Goal: Information Seeking & Learning: Learn about a topic

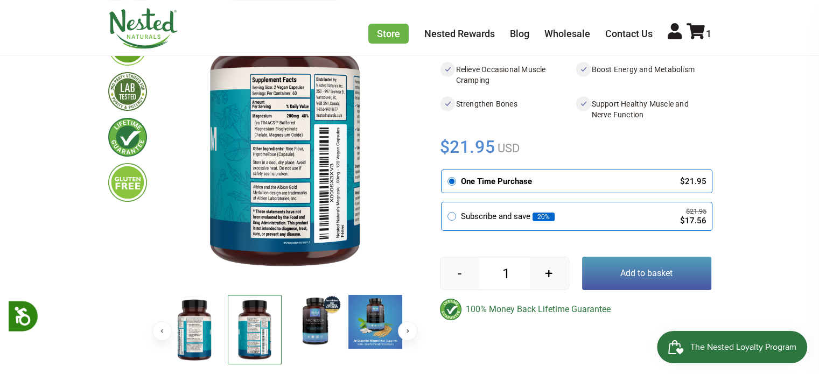
scroll to position [215, 0]
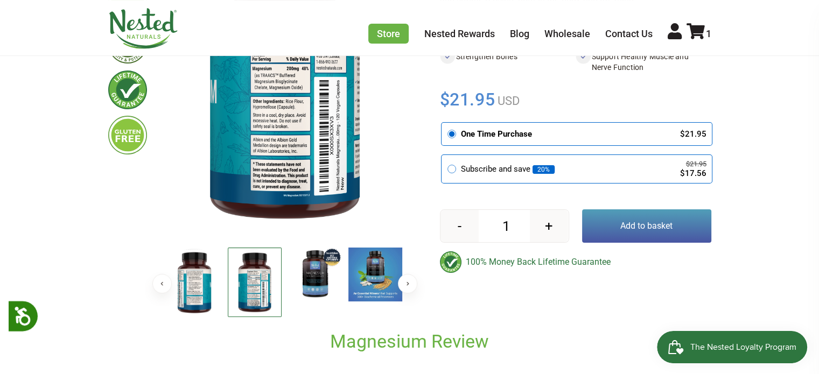
click at [310, 278] on img at bounding box center [315, 275] width 54 height 54
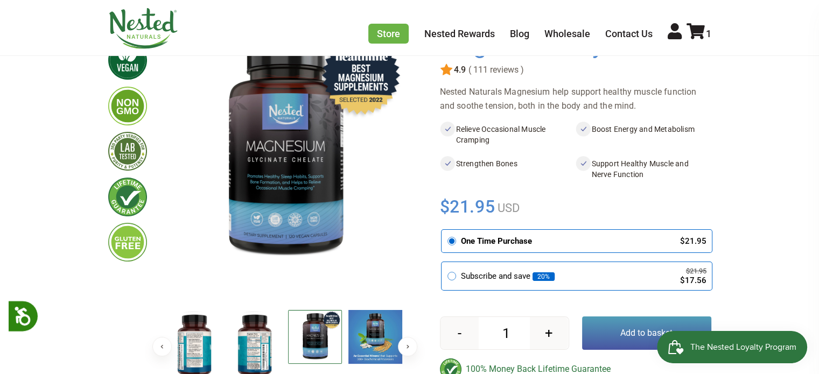
scroll to position [108, 0]
click at [193, 342] on img at bounding box center [195, 346] width 54 height 70
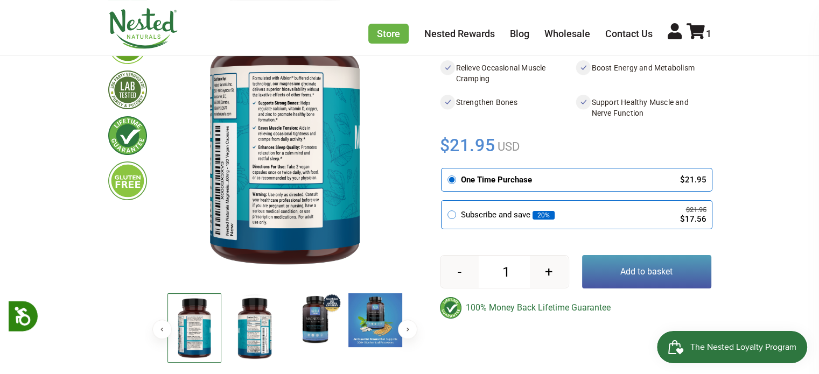
scroll to position [215, 0]
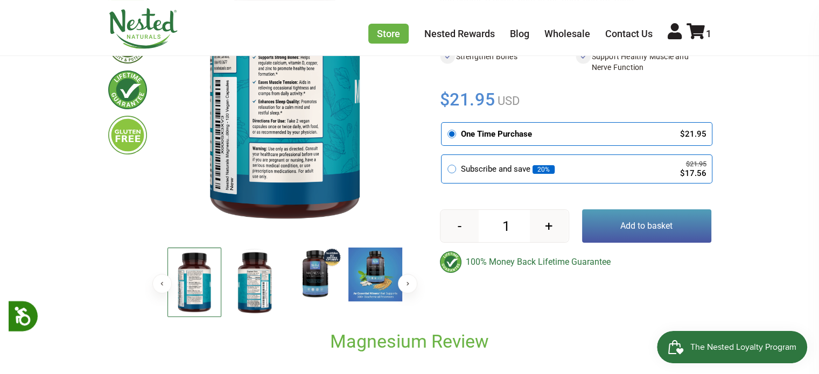
click at [239, 297] on img at bounding box center [255, 283] width 54 height 70
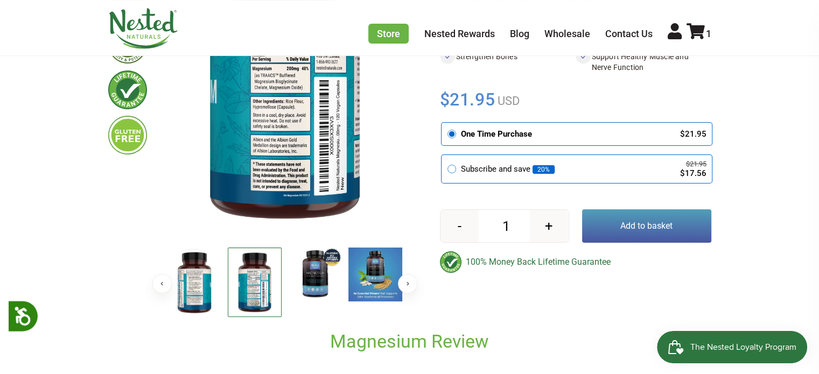
click at [163, 287] on button "Previous" at bounding box center [161, 283] width 19 height 19
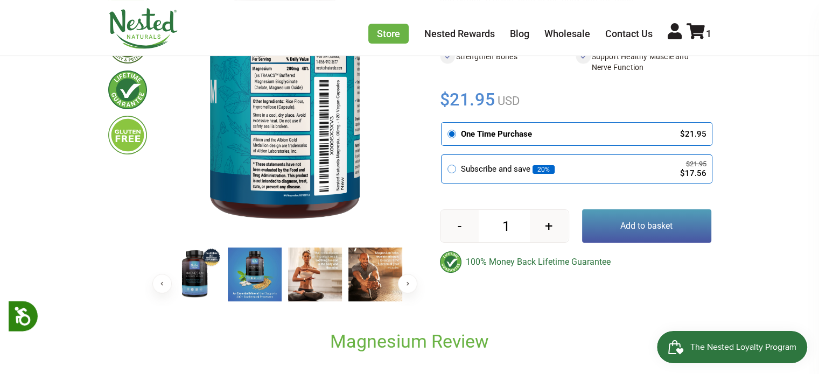
click at [198, 286] on img at bounding box center [195, 275] width 54 height 54
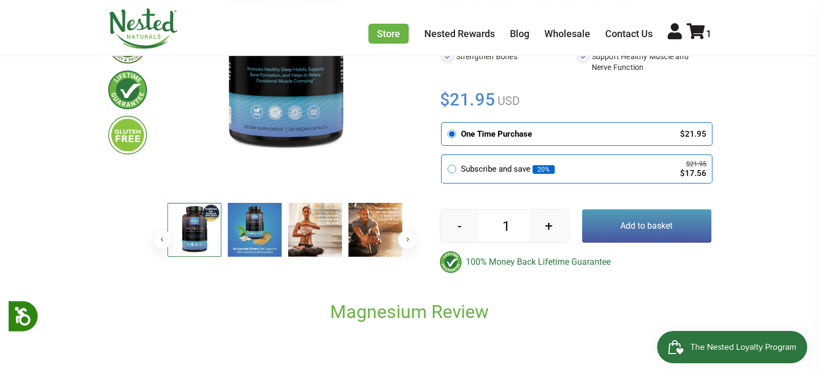
click at [156, 236] on button "Previous" at bounding box center [161, 239] width 19 height 19
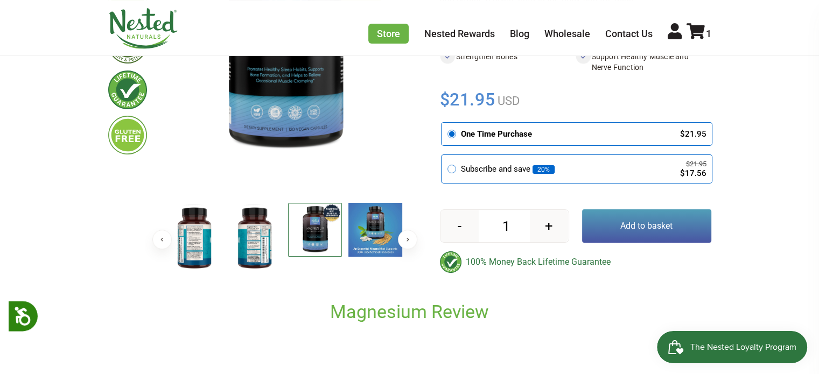
click at [156, 236] on button "Previous" at bounding box center [161, 239] width 19 height 19
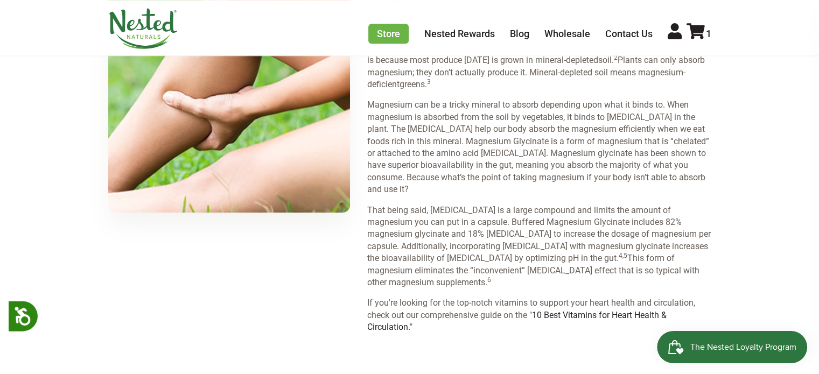
scroll to position [1616, 0]
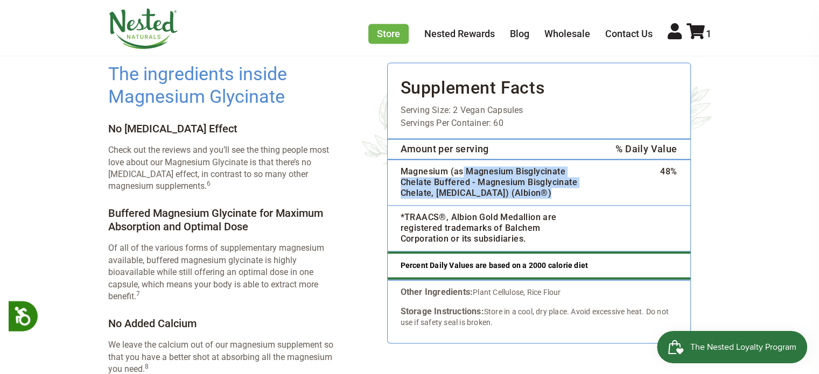
drag, startPoint x: 462, startPoint y: 146, endPoint x: 547, endPoint y: 168, distance: 87.9
click at [547, 168] on td "Magnesium (as Magnesium Bisglycinate Chelate Buffered - Magnesium Bisglycinate …" at bounding box center [495, 182] width 215 height 46
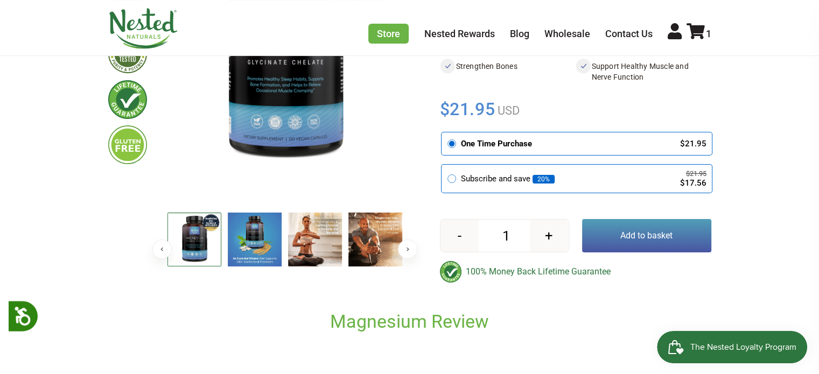
scroll to position [215, 0]
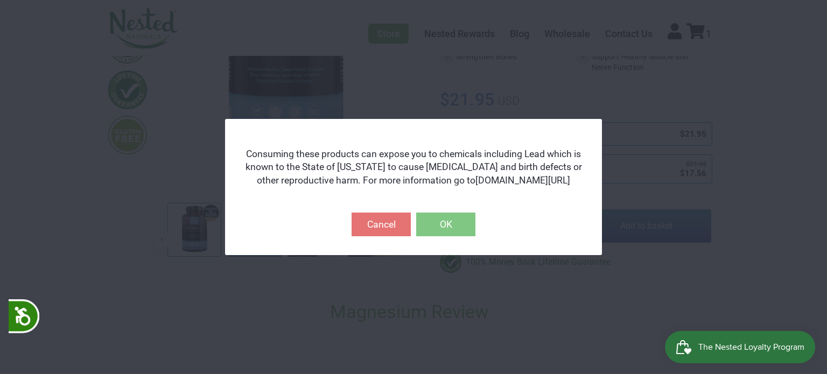
click at [593, 128] on button "Close" at bounding box center [592, 128] width 19 height 19
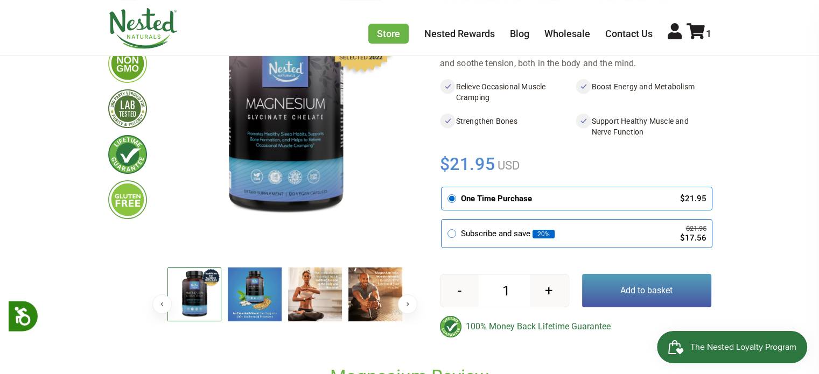
scroll to position [269, 0]
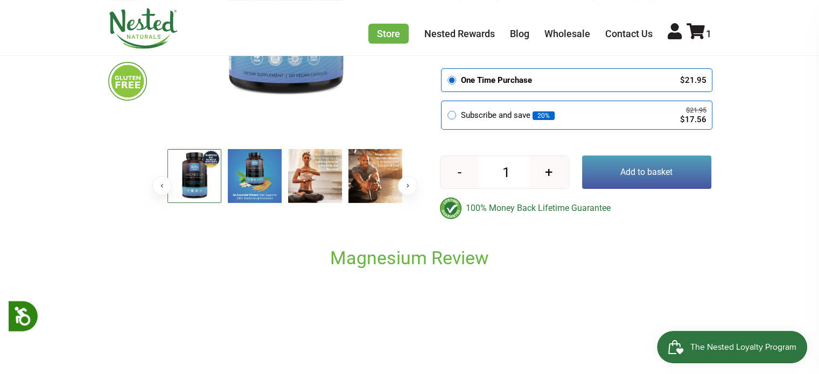
click at [407, 183] on button "Next" at bounding box center [407, 185] width 19 height 19
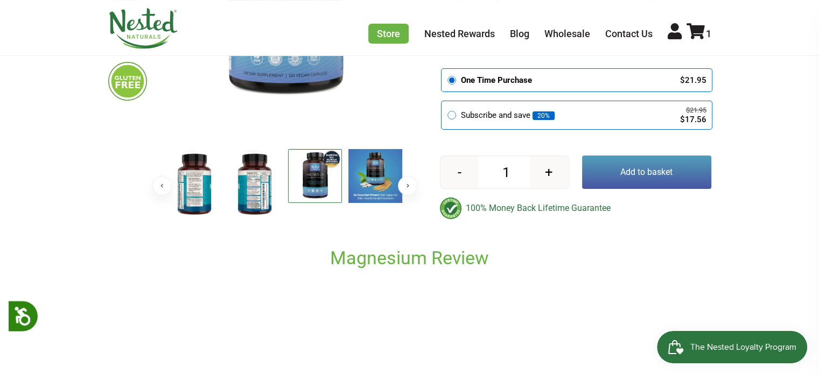
click at [178, 204] on img at bounding box center [195, 184] width 54 height 70
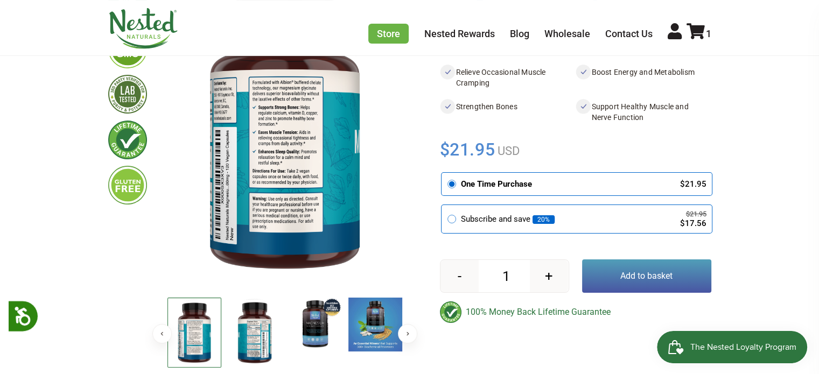
scroll to position [162, 0]
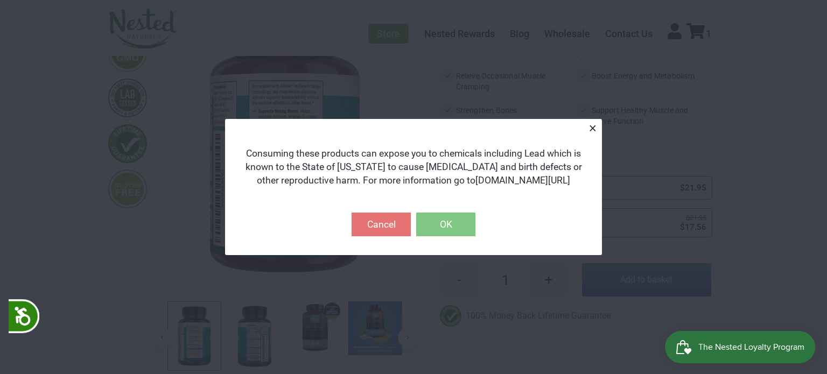
click at [590, 129] on button "Close" at bounding box center [592, 128] width 19 height 19
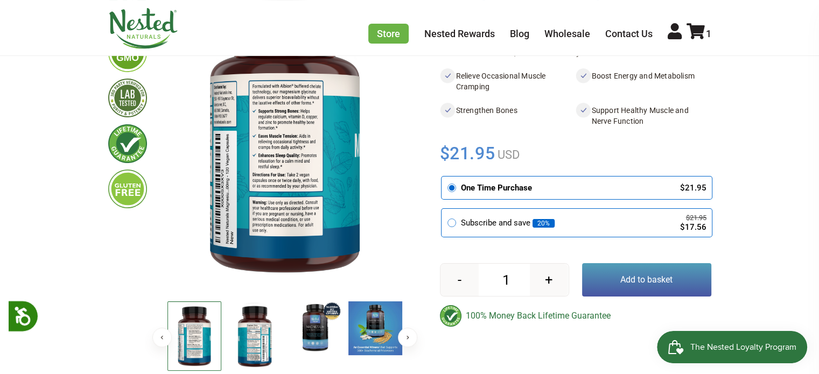
click at [190, 342] on img at bounding box center [195, 336] width 54 height 69
click at [189, 342] on img at bounding box center [195, 336] width 54 height 69
click at [249, 339] on img at bounding box center [255, 337] width 54 height 70
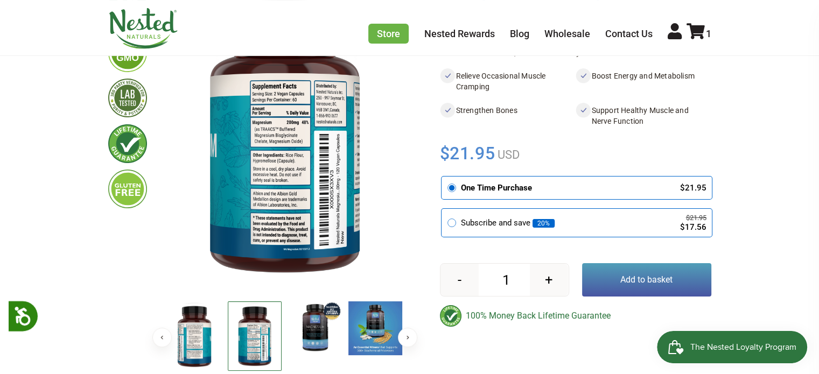
click at [282, 151] on img at bounding box center [284, 136] width 241 height 314
click at [283, 161] on img at bounding box center [284, 136] width 241 height 314
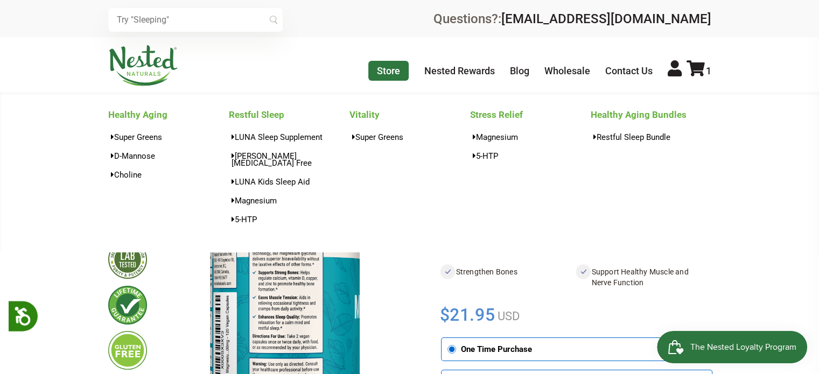
click at [394, 72] on link "Store" at bounding box center [388, 71] width 40 height 20
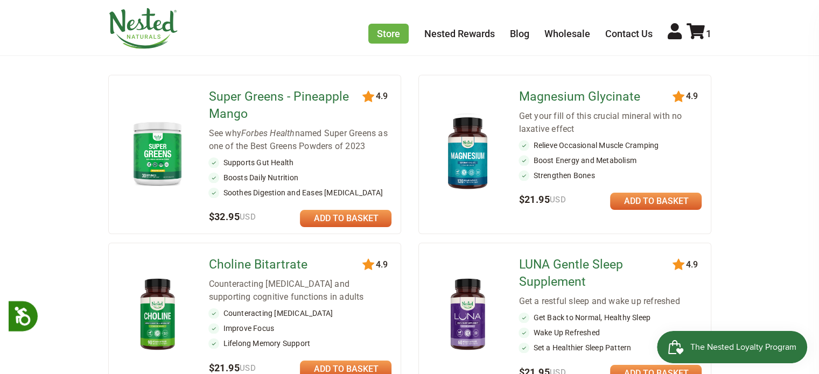
scroll to position [269, 0]
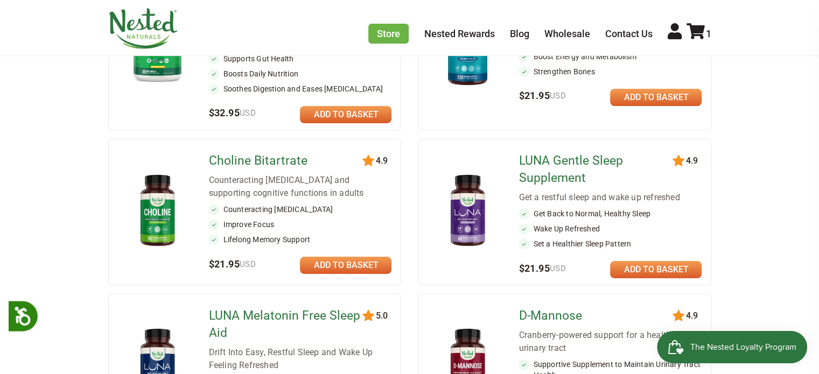
click at [284, 159] on link "Choline Bitartrate" at bounding box center [286, 160] width 156 height 17
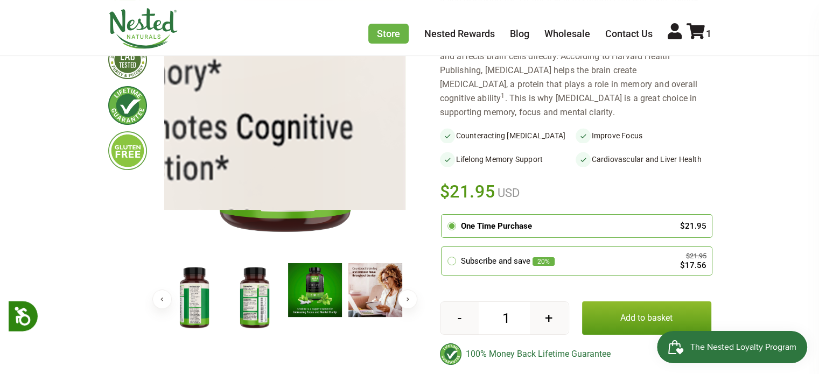
scroll to position [215, 0]
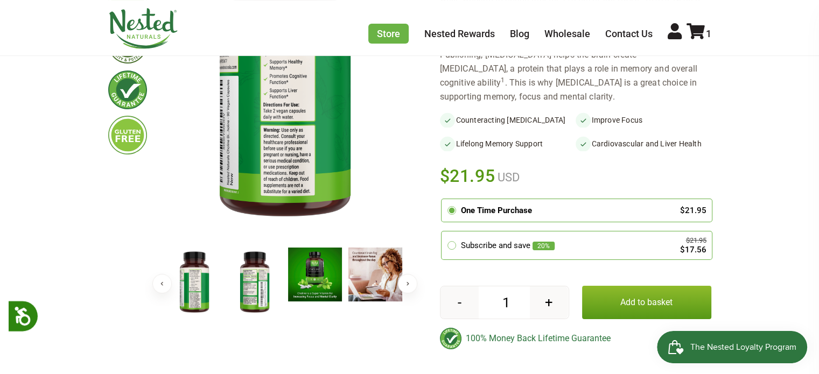
drag, startPoint x: 255, startPoint y: 286, endPoint x: 266, endPoint y: 286, distance: 10.2
click at [255, 286] on img at bounding box center [255, 283] width 54 height 70
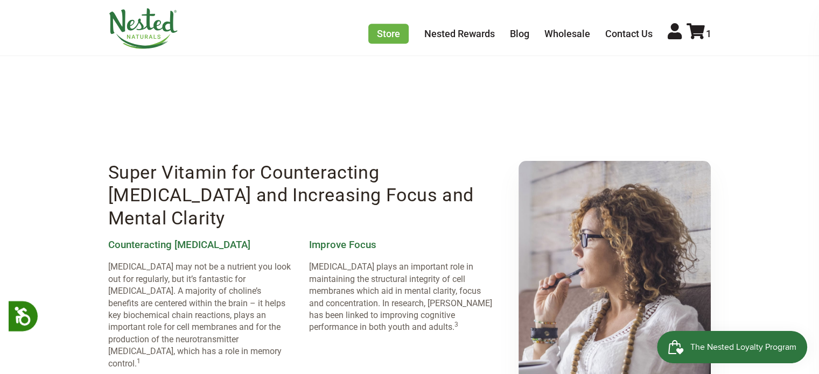
scroll to position [593, 0]
